Goal: Transaction & Acquisition: Purchase product/service

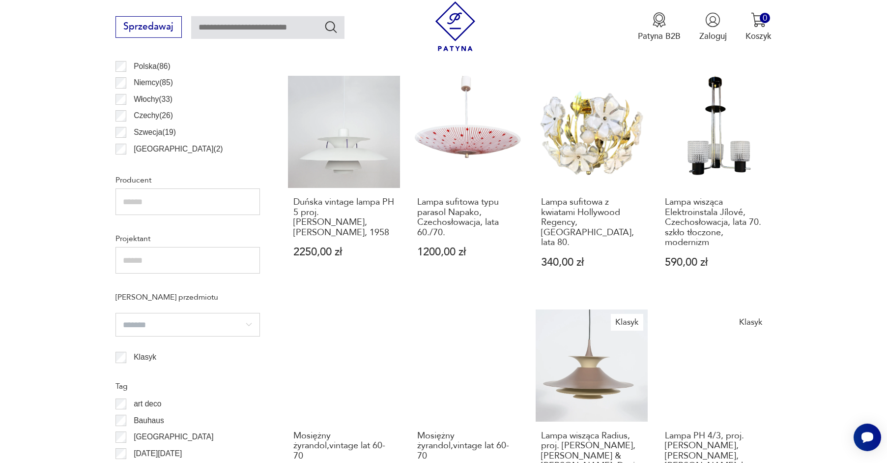
scroll to position [333, 0]
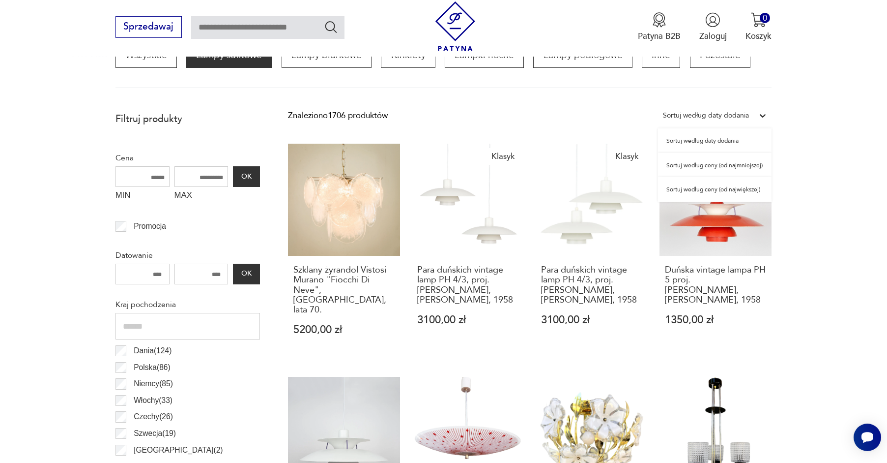
click at [764, 114] on icon at bounding box center [763, 116] width 10 height 10
click at [752, 166] on div "Sortuj według ceny (od najmniejszej)" at bounding box center [715, 165] width 114 height 25
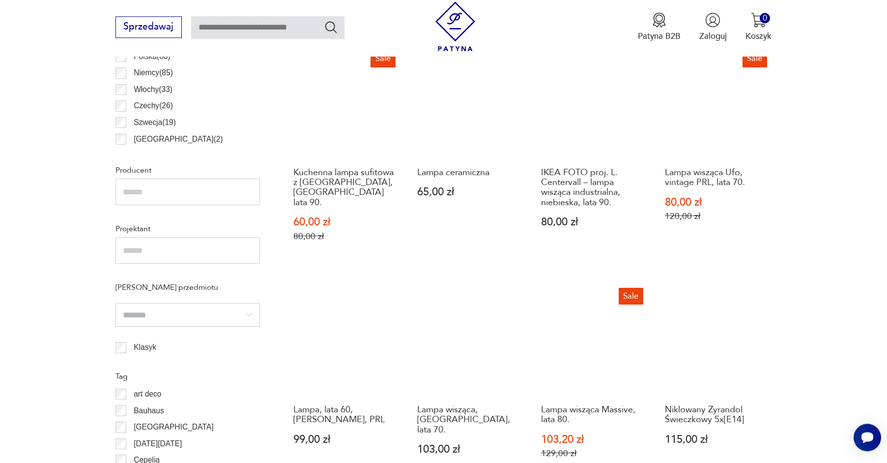
scroll to position [1095, 0]
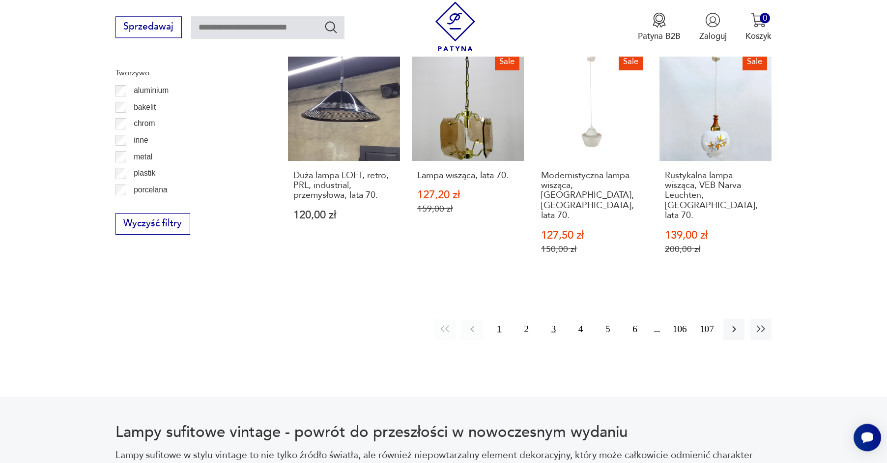
click at [553, 319] on button "3" at bounding box center [553, 329] width 21 height 21
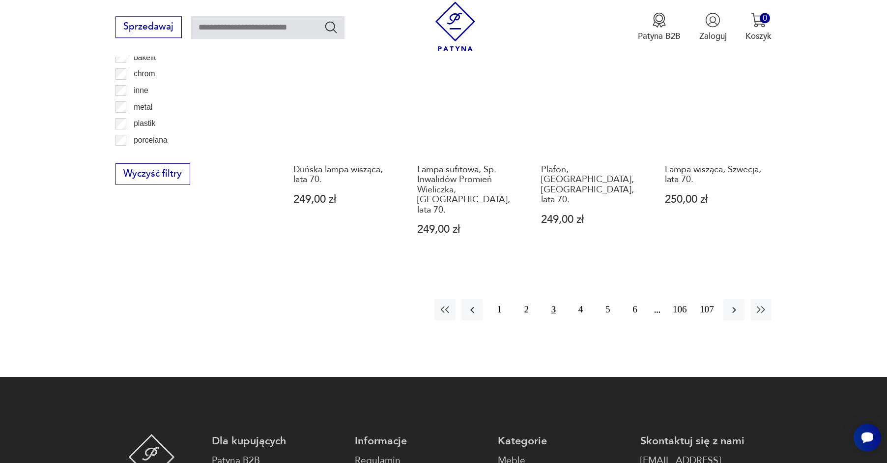
scroll to position [1145, 0]
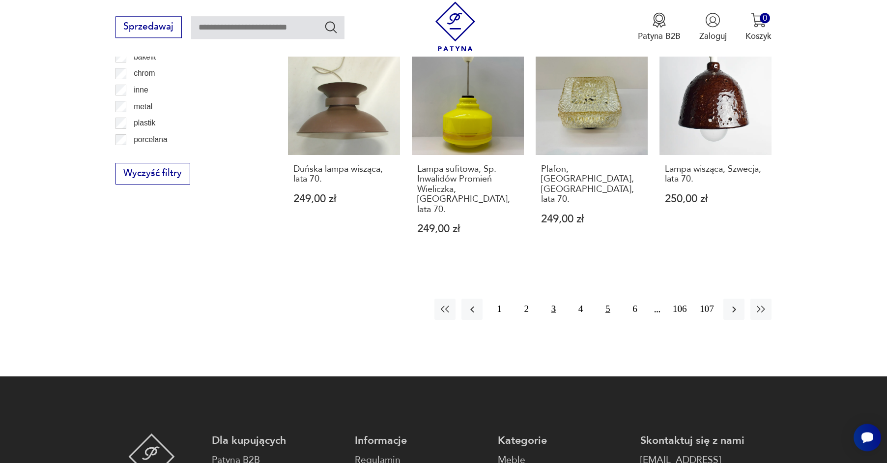
click at [607, 298] on button "5" at bounding box center [607, 308] width 21 height 21
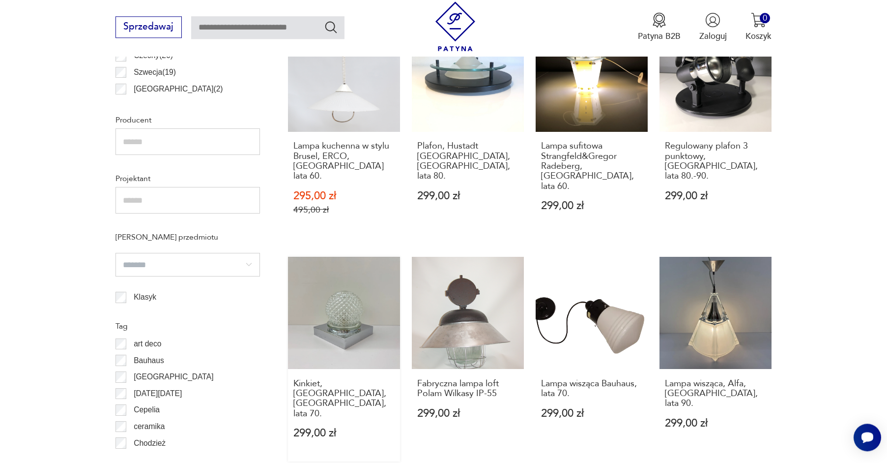
scroll to position [995, 0]
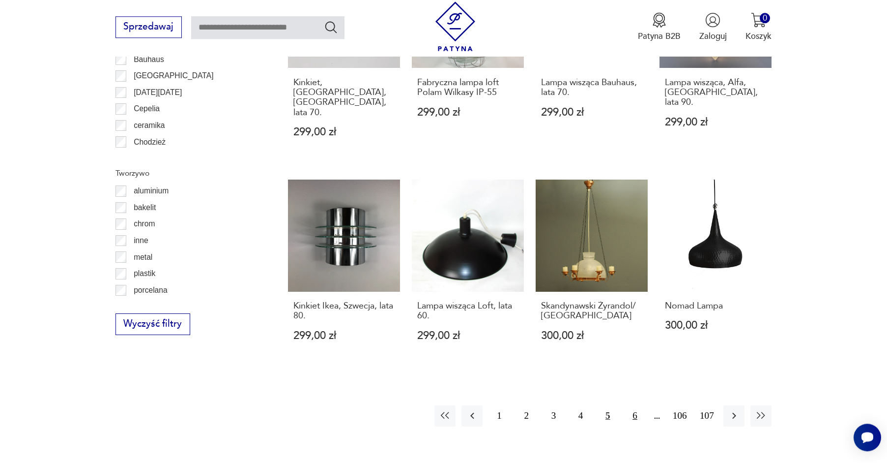
click at [636, 405] on button "6" at bounding box center [634, 415] width 21 height 21
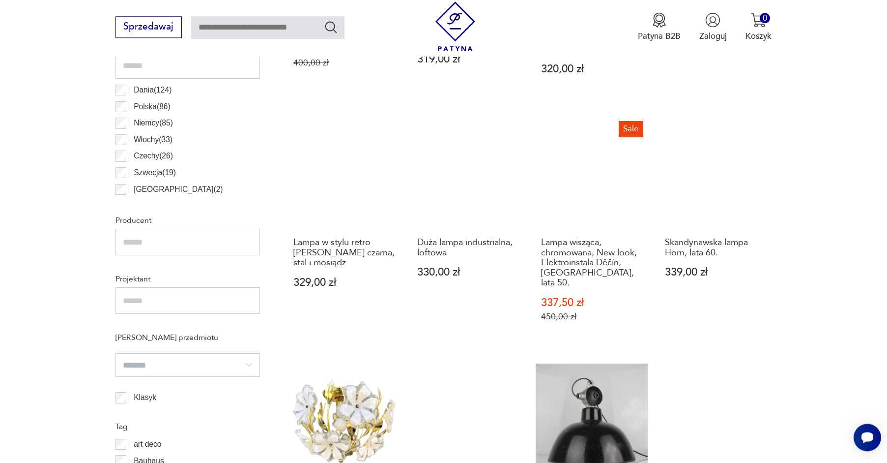
scroll to position [995, 0]
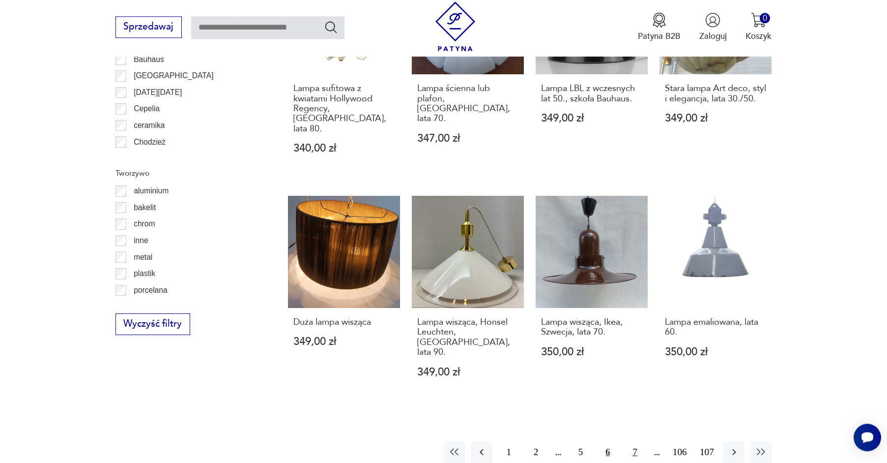
click at [634, 441] on button "7" at bounding box center [634, 451] width 21 height 21
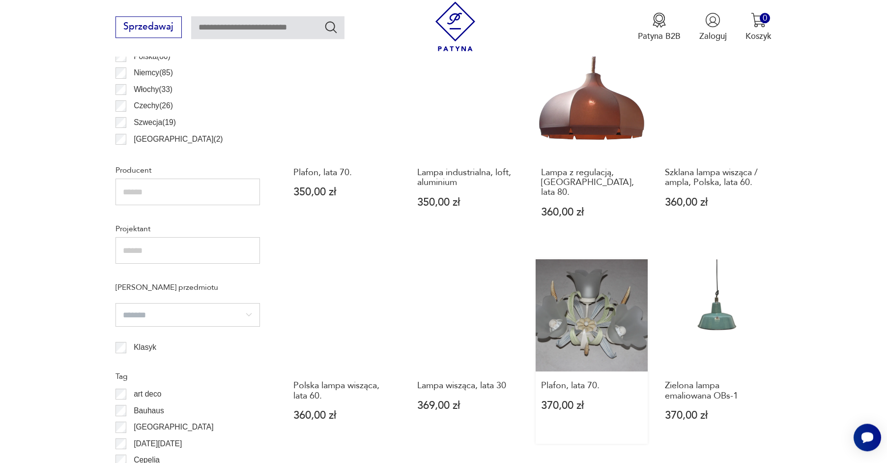
scroll to position [995, 0]
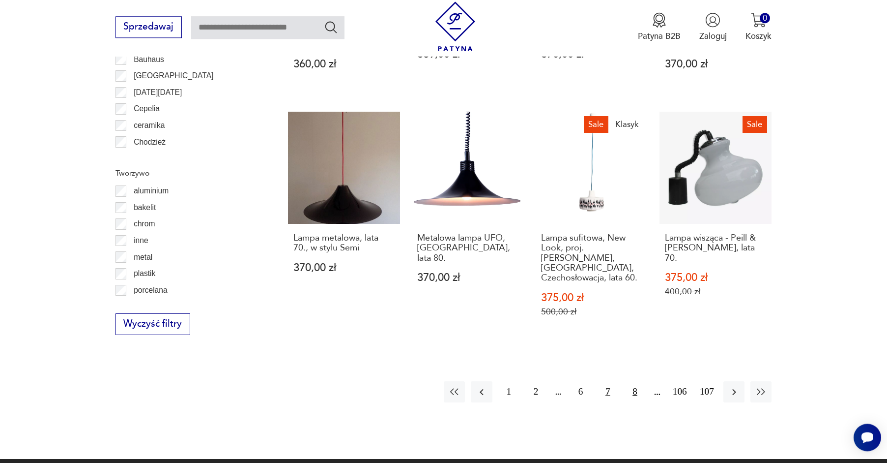
click at [636, 381] on button "8" at bounding box center [634, 391] width 21 height 21
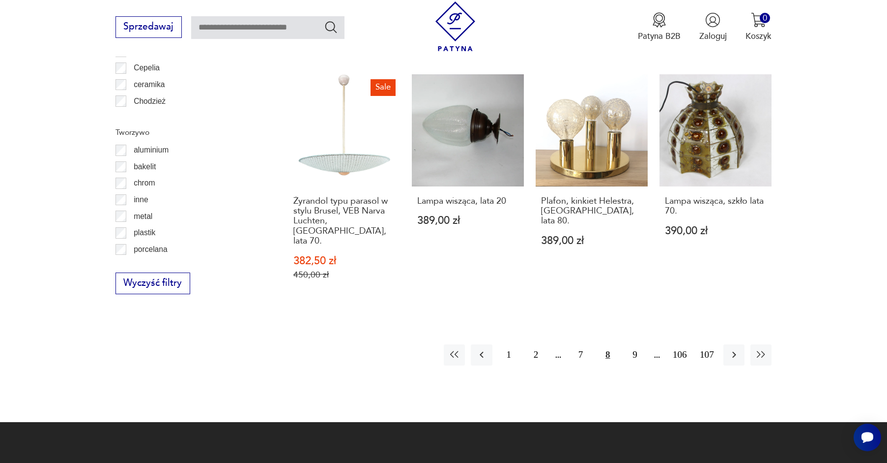
scroll to position [1095, 0]
